Goal: Find specific page/section: Find specific page/section

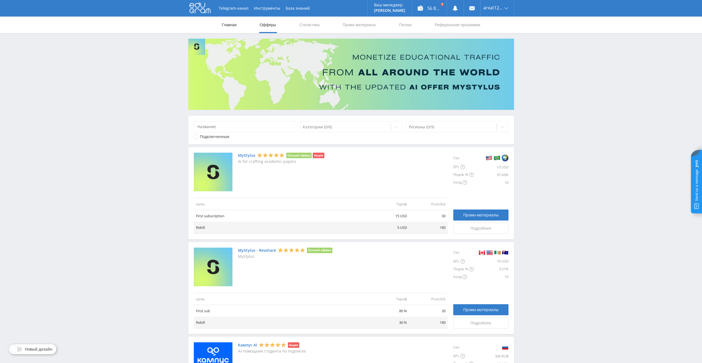
click at [223, 24] on link "Главная" at bounding box center [229, 25] width 16 height 17
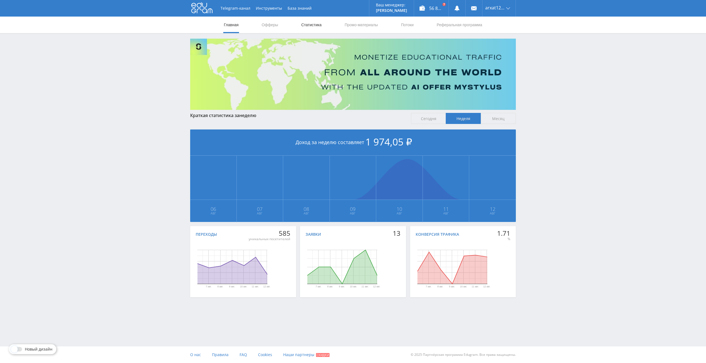
click at [313, 25] on link "Статистика" at bounding box center [311, 25] width 22 height 17
